Goal: Check status: Check status

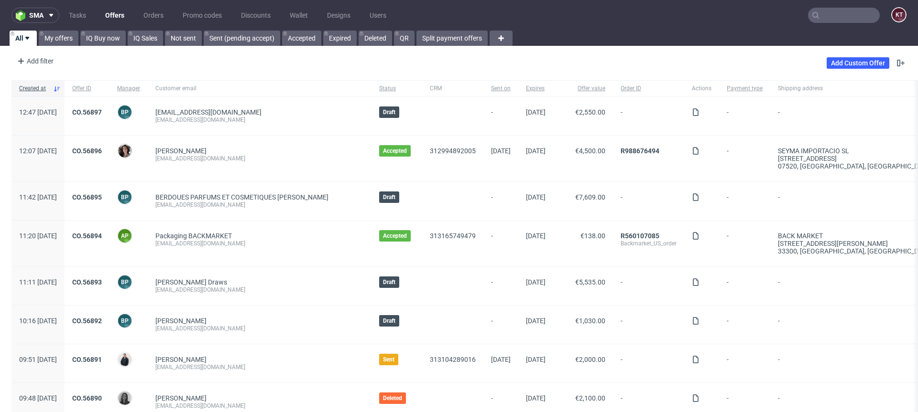
click at [841, 23] on nav "sma Tasks Offers Orders Promo codes Discounts Wallet Designs Users KT" at bounding box center [459, 15] width 918 height 31
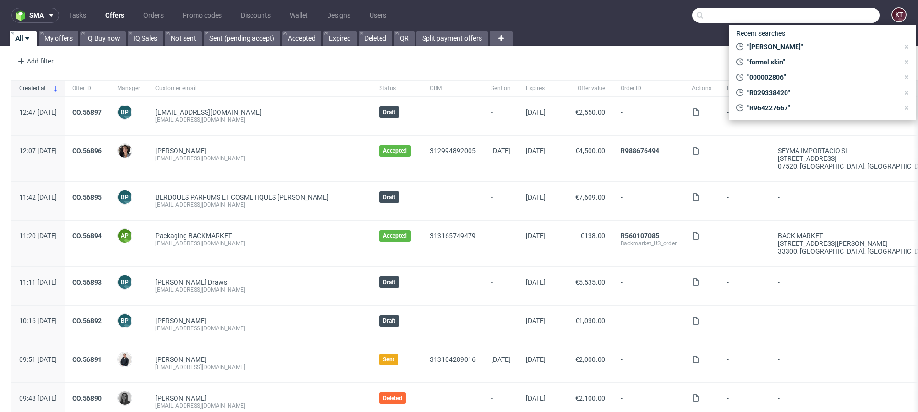
click at [835, 16] on input "text" at bounding box center [785, 15] width 187 height 15
paste input "000002834"
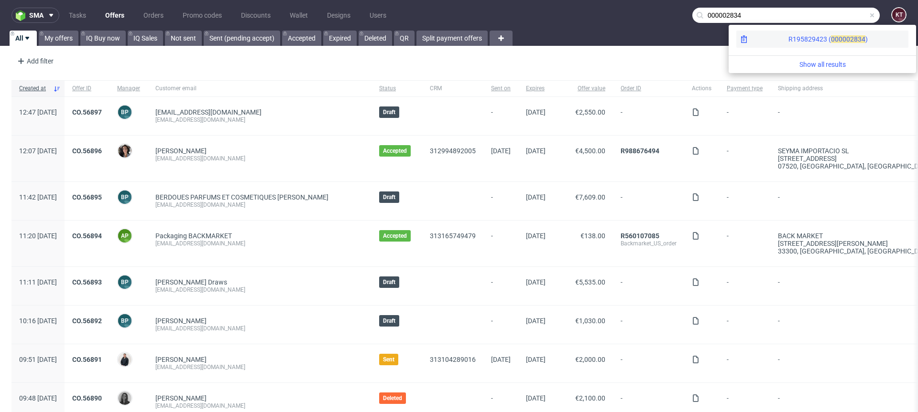
type input "000002834"
click at [831, 40] on span "00000" at bounding box center [840, 39] width 19 height 8
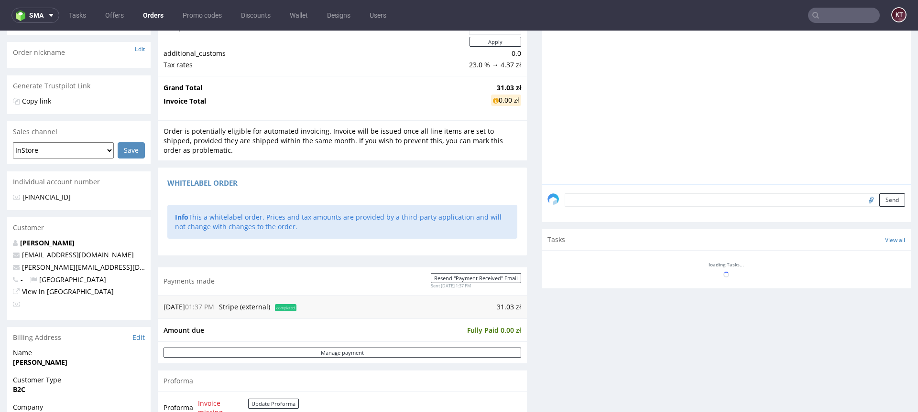
scroll to position [348, 0]
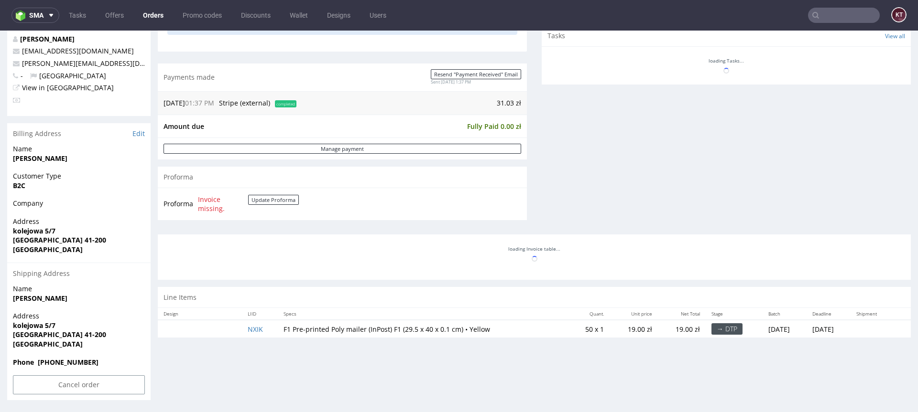
click at [433, 335] on td "F1 Pre-printed Poly mailer (InPost) F1 (29.5 x 40 x 0.1 cm) • Yellow" at bounding box center [424, 329] width 292 height 18
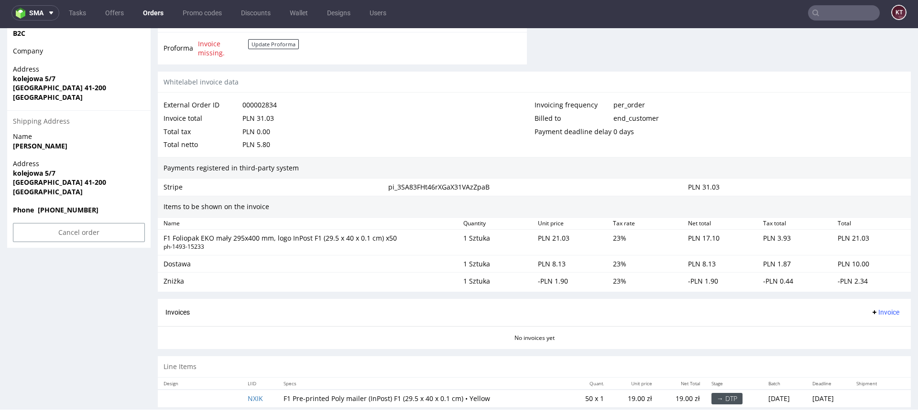
scroll to position [528, 0]
